Goal: Task Accomplishment & Management: Use online tool/utility

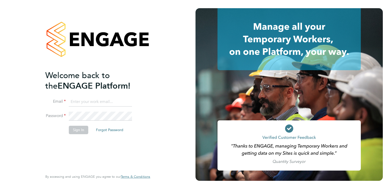
type input "Lynne.morgan@abm.com"
click at [79, 129] on button "Sign In" at bounding box center [78, 130] width 19 height 8
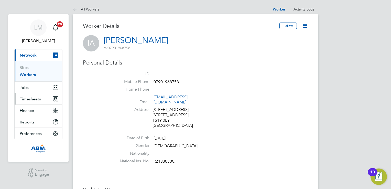
click at [25, 101] on span "Timesheets" at bounding box center [30, 99] width 21 height 5
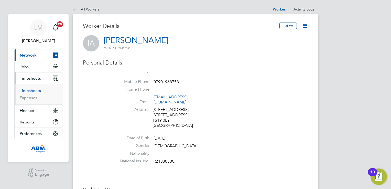
click at [24, 93] on link "Timesheets" at bounding box center [30, 90] width 21 height 5
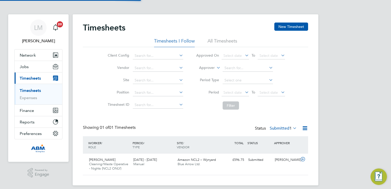
scroll to position [13, 45]
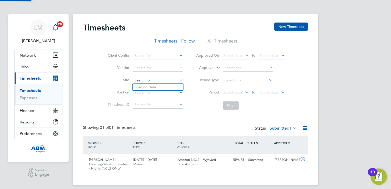
click at [149, 80] on input at bounding box center [158, 80] width 50 height 7
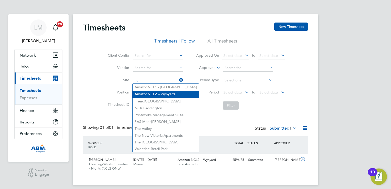
click at [155, 95] on li "Amazon NC L2 – Wynyard" at bounding box center [166, 94] width 66 height 7
type input "Amazon NCL2 – Wynyard"
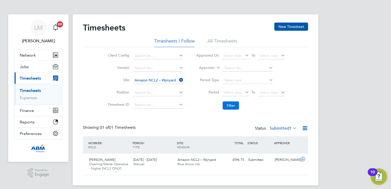
click at [235, 107] on button "Filter" at bounding box center [231, 105] width 16 height 8
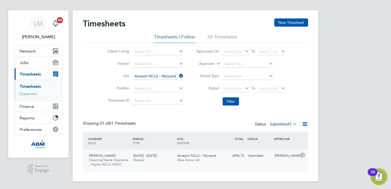
click at [303, 155] on icon at bounding box center [303, 155] width 6 height 4
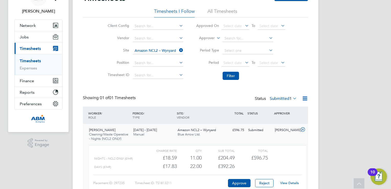
scroll to position [55, 0]
